Goal: Information Seeking & Learning: Compare options

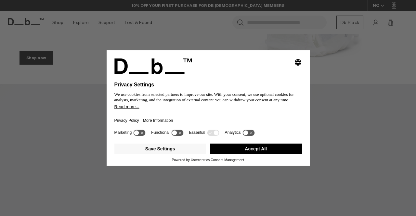
drag, startPoint x: 260, startPoint y: 150, endPoint x: 269, endPoint y: 125, distance: 26.3
click at [260, 150] on button "Accept All" at bounding box center [256, 149] width 92 height 10
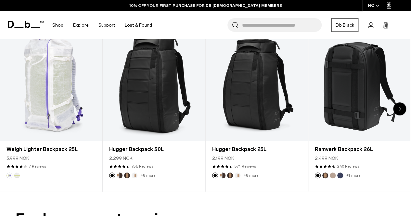
scroll to position [227, 0]
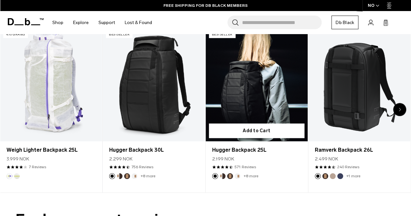
click at [236, 176] on button "Oatmilk" at bounding box center [237, 176] width 6 height 6
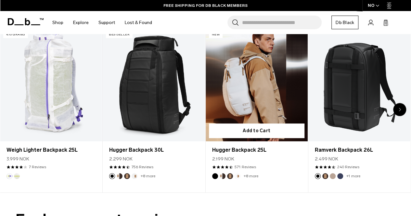
click at [257, 67] on link "Hugger Backpack 25L Oatmilk" at bounding box center [257, 84] width 102 height 113
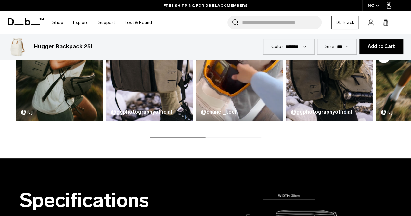
scroll to position [329, 0]
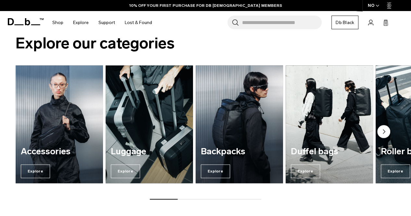
scroll to position [412, 0]
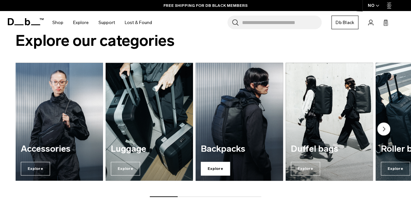
click at [214, 168] on span "Explore" at bounding box center [215, 169] width 29 height 14
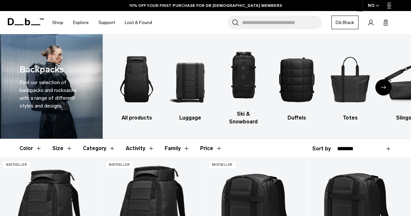
click at [62, 139] on button "Size" at bounding box center [62, 148] width 20 height 19
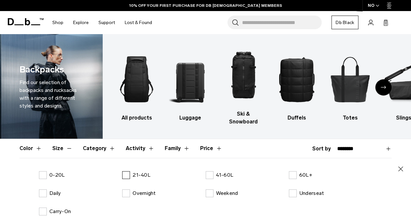
click at [126, 171] on label "21-40L" at bounding box center [136, 175] width 28 height 8
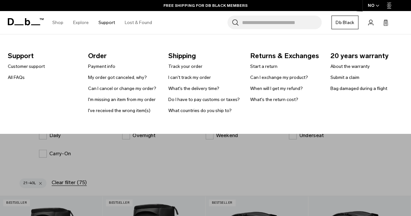
scroll to position [63, 0]
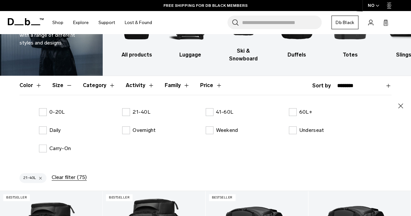
click at [105, 144] on div "Carry-On" at bounding box center [80, 148] width 83 height 8
click at [65, 80] on button "Size" at bounding box center [62, 85] width 20 height 19
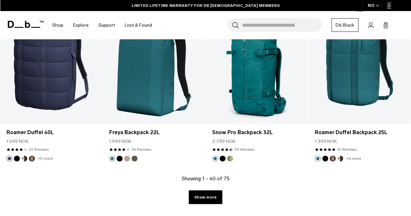
scroll to position [1657, 0]
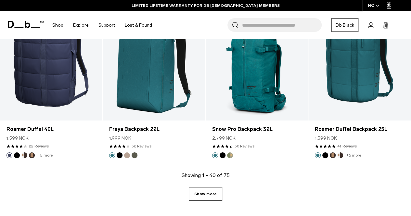
click at [205, 188] on link "Show more" at bounding box center [205, 194] width 33 height 14
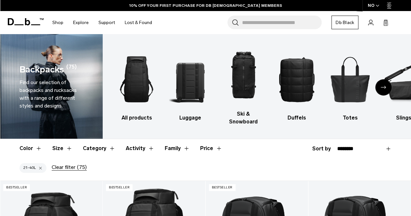
click at [149, 140] on button "Activity" at bounding box center [140, 148] width 29 height 19
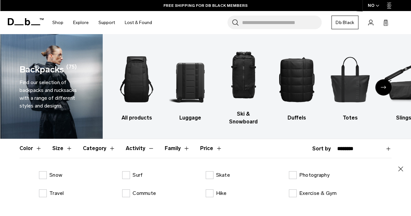
click at [144, 141] on button "Activity" at bounding box center [140, 148] width 29 height 19
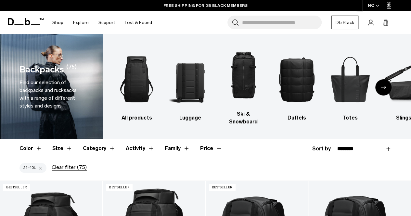
click at [105, 139] on button "Category" at bounding box center [99, 148] width 32 height 19
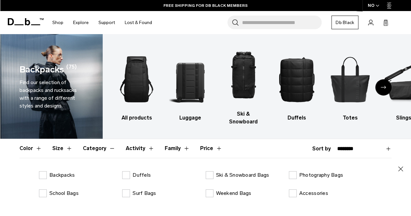
click at [42, 174] on div "Backpacks Duffels Ski & Snowboard Bags Photography Bags School Bags Surf Bags W…" at bounding box center [205, 189] width 372 height 36
click at [44, 189] on label "School Bags" at bounding box center [59, 193] width 40 height 8
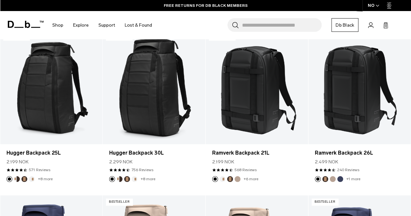
scroll to position [215, 0]
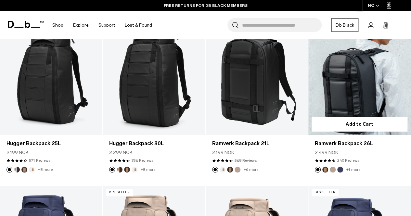
click at [353, 71] on link "Ramverk Backpack 26L" at bounding box center [359, 78] width 102 height 114
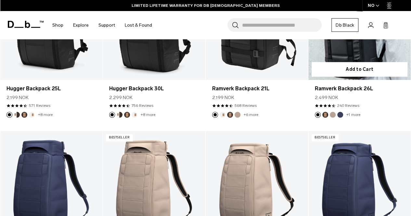
scroll to position [160, 0]
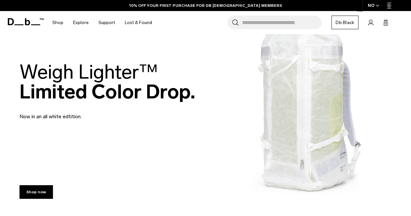
scroll to position [147, 0]
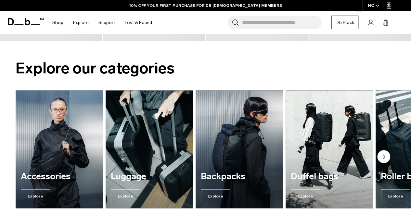
scroll to position [389, 0]
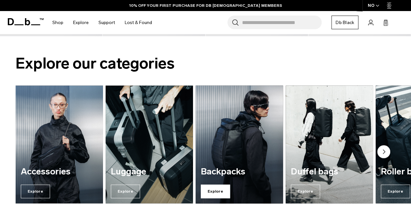
click at [214, 194] on span "Explore" at bounding box center [215, 191] width 29 height 14
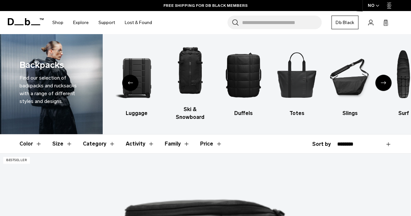
scroll to position [4, 0]
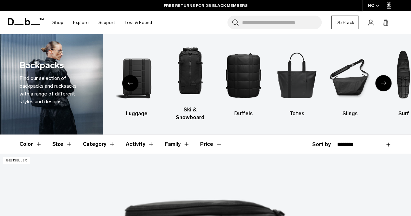
click at [105, 138] on button "Category" at bounding box center [99, 144] width 32 height 19
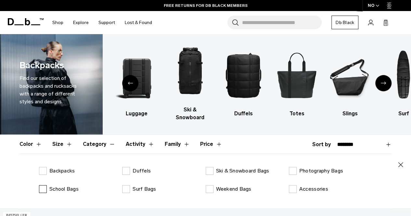
click at [43, 185] on label "School Bags" at bounding box center [59, 189] width 40 height 8
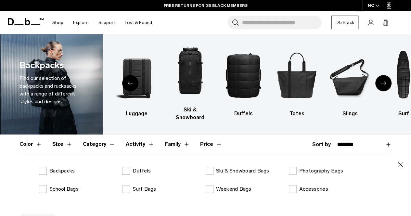
click at [108, 138] on button "Category" at bounding box center [99, 144] width 32 height 19
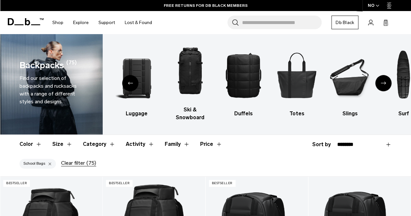
click at [60, 135] on button "Size" at bounding box center [62, 144] width 20 height 19
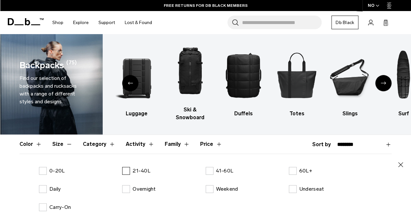
click at [126, 167] on label "21-40L" at bounding box center [136, 171] width 28 height 8
click at [109, 136] on button "Category" at bounding box center [99, 144] width 32 height 19
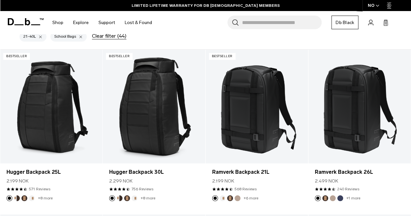
scroll to position [186, 0]
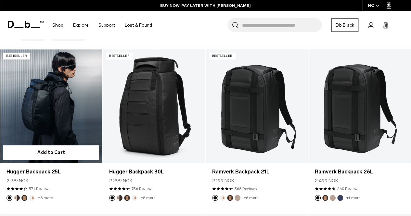
click at [32, 195] on button "Oatmilk" at bounding box center [32, 198] width 6 height 6
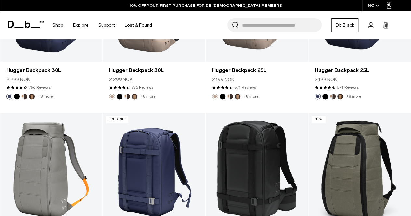
scroll to position [468, 0]
